Goal: Information Seeking & Learning: Learn about a topic

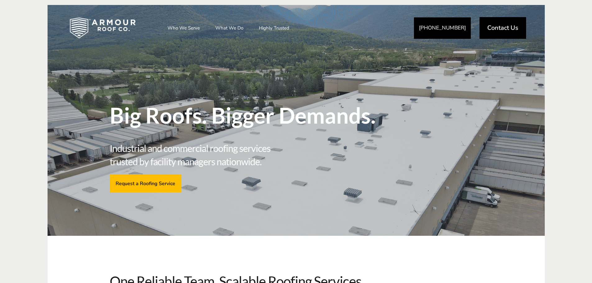
drag, startPoint x: 390, startPoint y: 86, endPoint x: 569, endPoint y: 257, distance: 247.1
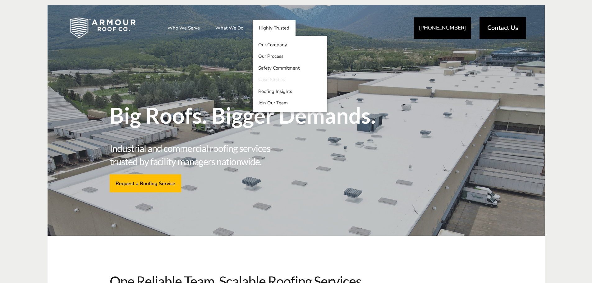
click at [277, 81] on link "Case Studies" at bounding box center [290, 80] width 75 height 12
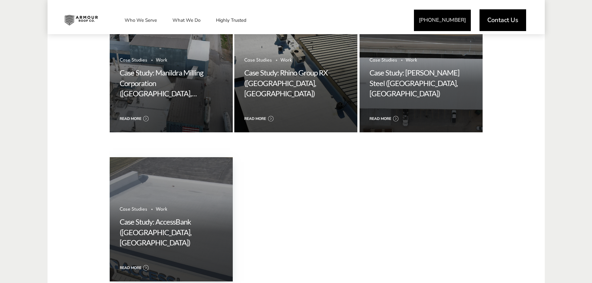
scroll to position [528, 0]
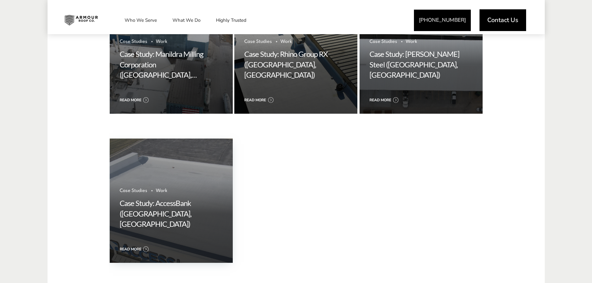
click at [208, 167] on img at bounding box center [171, 218] width 129 height 166
